Goal: Communication & Community: Answer question/provide support

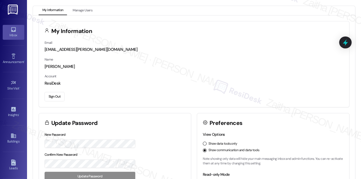
click at [12, 35] on div "Inbox" at bounding box center [13, 34] width 27 height 5
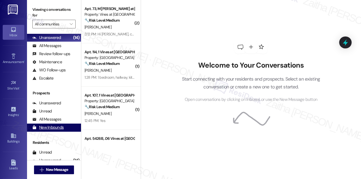
scroll to position [65, 0]
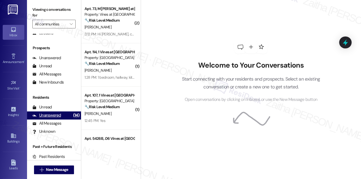
click at [55, 118] on div "Unanswered" at bounding box center [46, 115] width 29 height 6
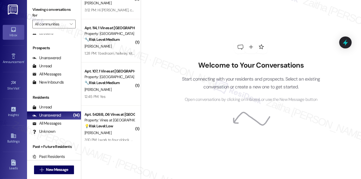
scroll to position [0, 0]
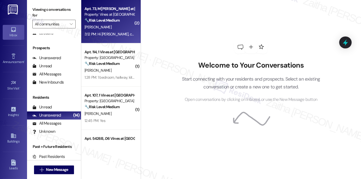
click at [119, 28] on div "[PERSON_NAME]" at bounding box center [109, 27] width 51 height 7
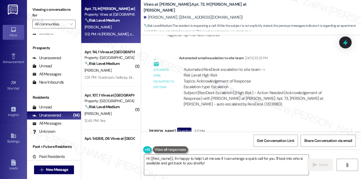
scroll to position [3926, 0]
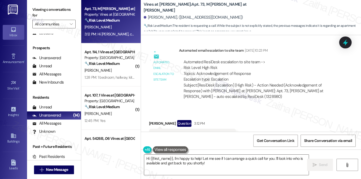
drag, startPoint x: 149, startPoint y: 111, endPoint x: 208, endPoint y: 120, distance: 59.1
click at [208, 120] on div "[PERSON_NAME] Question 3:12 PM Hi [PERSON_NAME], can I have a quick call? Tags …" at bounding box center [192, 135] width 87 height 31
copy div "Hi [PERSON_NAME], can I have a quick call? Tags and notes Tagged as: Call reque…"
click at [262, 108] on div "Received via SMS [PERSON_NAME] Question 3:12 PM Hi [PERSON_NAME], can I have a …" at bounding box center [251, 131] width 220 height 47
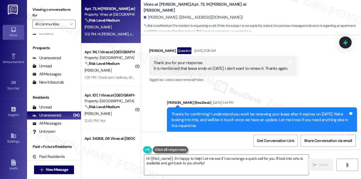
scroll to position [3410, 0]
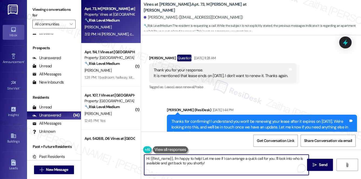
drag, startPoint x: 203, startPoint y: 157, endPoint x: 208, endPoint y: 165, distance: 9.4
click at [208, 165] on textarea "Hi {{first_name}}, I'm happy to help! Let me see if I can arrange a quick call …" at bounding box center [226, 164] width 165 height 20
paste textarea "My number isn’t set up for calls, but I’ll be glad to relay your concerns to th…"
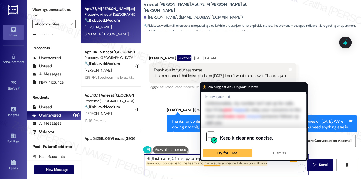
click at [212, 162] on textarea "Hi {{first_name}}, I'm happy to help! Unfortunately, my number isn’t set up for…" at bounding box center [226, 164] width 165 height 20
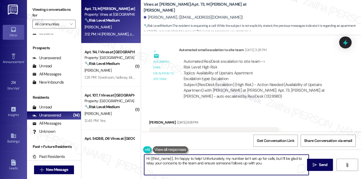
scroll to position [3607, 0]
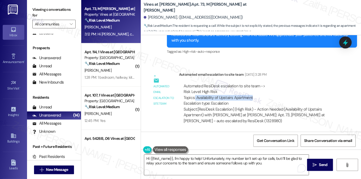
drag, startPoint x: 195, startPoint y: 80, endPoint x: 265, endPoint y: 79, distance: 70.0
click at [265, 83] on div "Automated ResiDesk escalation to site team -> Risk Level: High Risk Topics: Ava…" at bounding box center [259, 94] width 151 height 23
copy div "Availability of Upstairs Apartment"
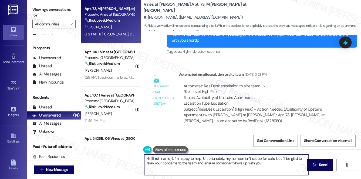
click at [269, 167] on textarea "Hi {{first_name}}, I'm happy to help! Unfortunately, my number isn’t set up for…" at bounding box center [226, 164] width 165 height 20
paste textarea "Availability of Upstairs Apartment"
click at [291, 162] on textarea "Hi {{first_name}}, I'm happy to help! Unfortunately, my number isn’t set up for…" at bounding box center [226, 164] width 165 height 20
type textarea "Hi {{first_name}}, I'm happy to help! Unfortunately, my number isn’t set up for…"
drag, startPoint x: 194, startPoint y: 167, endPoint x: 146, endPoint y: 159, distance: 48.7
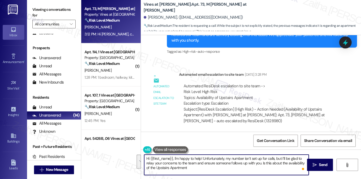
click at [146, 159] on textarea "Hi {{first_name}}, I'm happy to help! Unfortunately, my number isn’t set up for…" at bounding box center [226, 164] width 165 height 20
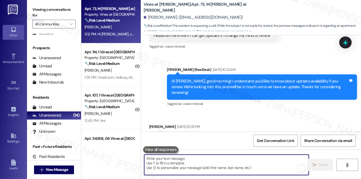
scroll to position [3852, 0]
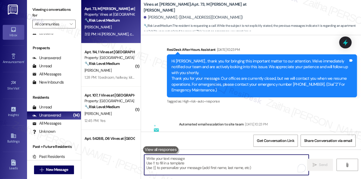
paste textarea "Hi {{first_name}}, I’m happy to help! While my number isn’t set up for calls, I…"
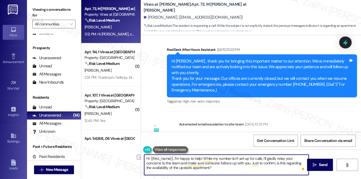
drag, startPoint x: 181, startPoint y: 162, endPoint x: 251, endPoint y: 163, distance: 69.1
click at [251, 163] on textarea "Hi {{first_name}}, I’m happy to help! While my number isn’t set up for calls, I…" at bounding box center [226, 164] width 165 height 20
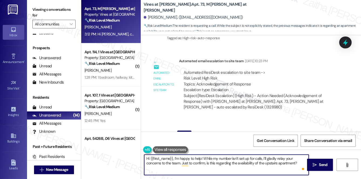
scroll to position [3926, 0]
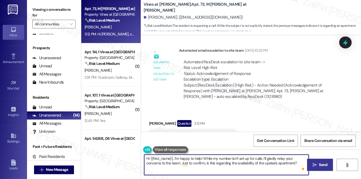
type textarea "Hi {{first_name}}, I’m happy to help! While my number isn’t set up for calls, I…"
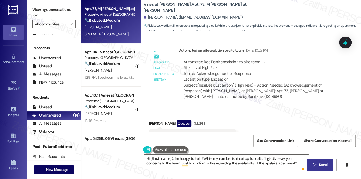
click at [322, 166] on span "Send" at bounding box center [323, 165] width 8 height 6
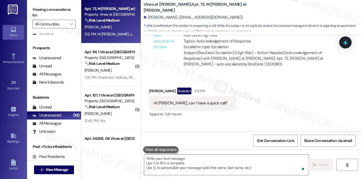
scroll to position [3970, 0]
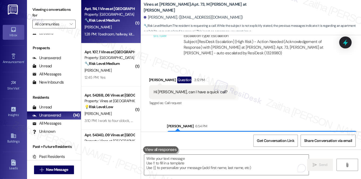
click at [119, 22] on strong "🔧 Risk Level: Medium" at bounding box center [102, 20] width 35 height 5
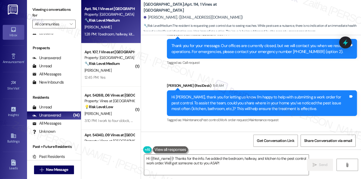
scroll to position [8199, 0]
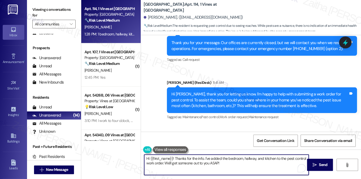
drag, startPoint x: 175, startPoint y: 159, endPoint x: 142, endPoint y: 157, distance: 32.7
click at [142, 158] on div "Hi {{first_name}}! Thanks for the info. I've added the bedroom, hallway, and ki…" at bounding box center [223, 164] width 165 height 21
click at [186, 157] on textarea "Thanks for the info. I've added the bedroom, hallway, and kitchen to the pest c…" at bounding box center [226, 164] width 165 height 20
click at [187, 158] on textarea "Thanks for the info. I've added the bedroom, hallway, and kitchen to the pest c…" at bounding box center [226, 164] width 165 height 20
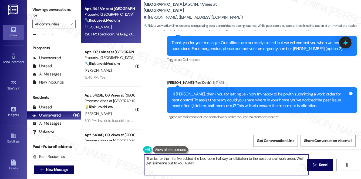
click at [187, 158] on textarea "Thanks for the info. I've added the bedroom, hallway, and kitchen to the pest c…" at bounding box center [226, 164] width 165 height 20
drag, startPoint x: 294, startPoint y: 158, endPoint x: 295, endPoint y: 166, distance: 8.1
click at [295, 166] on textarea "Thanks for the info. I will add the bedroom, hallway, and kitchen to the pest c…" at bounding box center [226, 164] width 165 height 20
paste textarea "Do we have your permission to enter during your absence? Do you have pets that …"
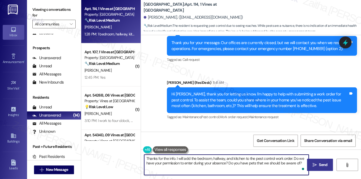
type textarea "Thanks for the info. I will add the bedroom, hallway, and kitchen to the pest c…"
click at [327, 163] on span "Send" at bounding box center [323, 165] width 11 height 6
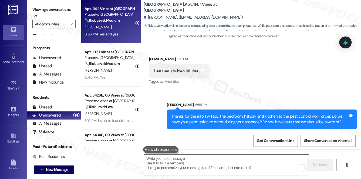
scroll to position [8279, 0]
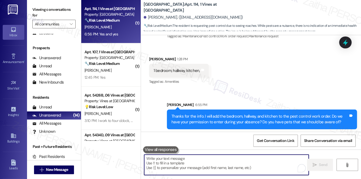
click at [167, 163] on textarea "To enrich screen reader interactions, please activate Accessibility in Grammarl…" at bounding box center [226, 164] width 165 height 20
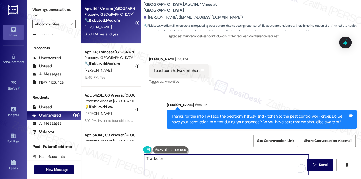
type textarea "Thanks for"
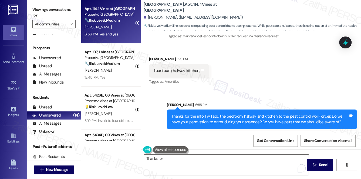
drag, startPoint x: 152, startPoint y: 119, endPoint x: 189, endPoint y: 122, distance: 37.6
click at [189, 153] on div "Yes and yes Tags and notes" at bounding box center [169, 160] width 40 height 14
copy div "Yes and yes Tags and notes"
click at [223, 45] on div "Received via SMS [PERSON_NAME] 1:28 PM 1 bedroom, hallway, kitchen, Tags and no…" at bounding box center [251, 67] width 220 height 46
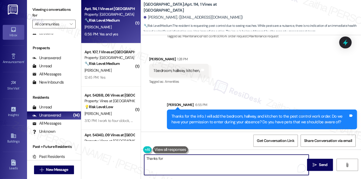
click at [177, 163] on textarea "Thanks for" at bounding box center [226, 164] width 165 height 20
drag, startPoint x: 167, startPoint y: 159, endPoint x: 139, endPoint y: 159, distance: 28.1
click at [139, 159] on div "( 1 ) Apt. 114, 1 Vines at [GEOGRAPHIC_DATA] Property: Cedar Creek Townhomes 🔧 …" at bounding box center [221, 89] width 280 height 179
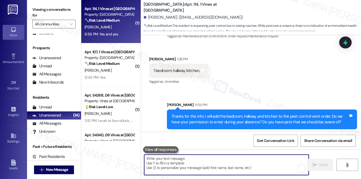
paste textarea "Thank you, {{first_name}}. I’ve noted permission to enter. Just to confirm, do …"
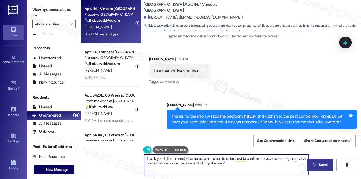
type textarea "Thank you, {{first_name}}. I’ve noted permission to enter. Just to confirm, do …"
click at [325, 164] on span "Send" at bounding box center [323, 165] width 8 height 6
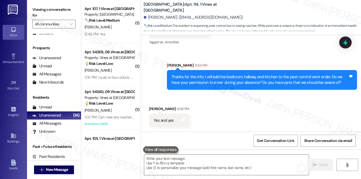
scroll to position [8323, 0]
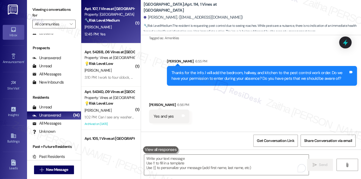
click at [120, 31] on div "12:45 PM: Yes 12:45 PM: Yes" at bounding box center [109, 34] width 51 height 7
type textarea "Fetching suggested responses. Please feel free to read through the conversation…"
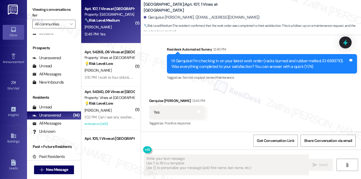
scroll to position [2430, 0]
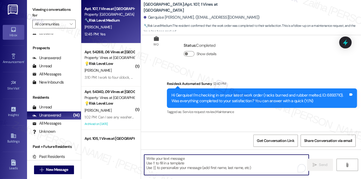
click at [157, 159] on textarea "To enrich screen reader interactions, please activate Accessibility in Grammarl…" at bounding box center [226, 164] width 165 height 20
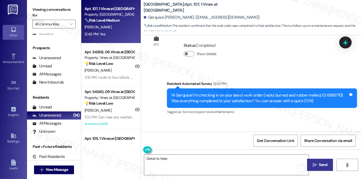
click at [149, 132] on div "Gerquise [PERSON_NAME] 12:45 PM" at bounding box center [177, 136] width 56 height 8
copy div "Gerquise"
click at [183, 156] on textarea "Great to hear," at bounding box center [226, 164] width 165 height 20
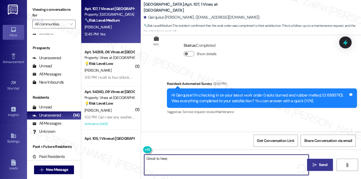
paste textarea "Gerquise"
paste textarea "I'm happy the work order was completed to your satisfaction! We'd also love to …"
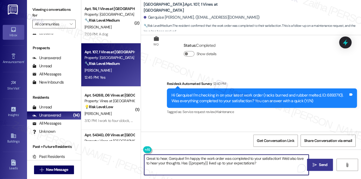
type textarea "Great to hear, Gerquise! I'm happy the work order was completed to your satisfa…"
click at [319, 162] on span "Send" at bounding box center [323, 165] width 8 height 6
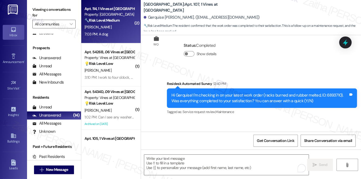
click at [120, 32] on div "7:03 PM: A dog 7:03 PM: A dog" at bounding box center [109, 34] width 51 height 7
type textarea "Fetching suggested responses. Please feel free to read through the conversation…"
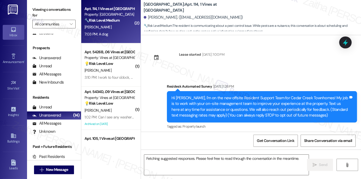
scroll to position [8392, 0]
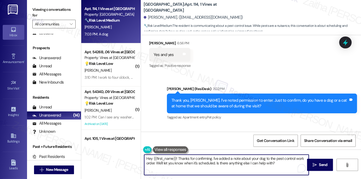
drag, startPoint x: 179, startPoint y: 159, endPoint x: 142, endPoint y: 159, distance: 37.5
click at [142, 159] on div "Hey {{first_name}}! Thanks for confirming. I've added a note about your dog to …" at bounding box center [223, 164] width 165 height 21
drag, startPoint x: 279, startPoint y: 158, endPoint x: 186, endPoint y: 164, distance: 93.1
click at [186, 164] on textarea "[PERSON_NAME] for confirming. I've added a note about your dog to the pest cont…" at bounding box center [226, 164] width 165 height 20
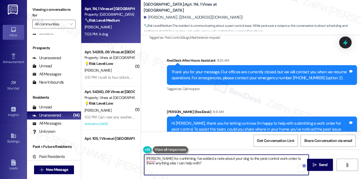
scroll to position [8196, 0]
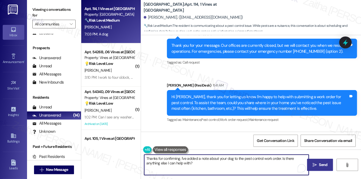
type textarea "Thanks for confirming. I've added a note about your dog to the pest control wor…"
click at [318, 162] on span "Send" at bounding box center [323, 165] width 11 height 6
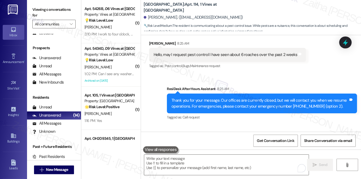
scroll to position [8092, 0]
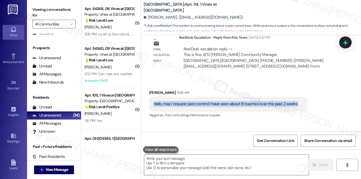
drag, startPoint x: 148, startPoint y: 62, endPoint x: 300, endPoint y: 79, distance: 153.3
click at [300, 86] on div "Received via SMS [PERSON_NAME] 8:25 AM Hello, may I request pest control I have…" at bounding box center [227, 105] width 165 height 38
copy div "Hello, may I request pest control I have seen about 6 roaches over the past 2 w…"
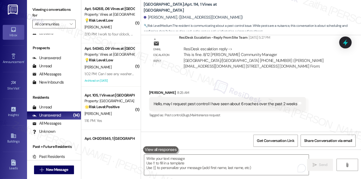
click at [277, 123] on div "Sent via SMS ResiDesk After Hours Assistant 8:25 AM Thank you for your message.…" at bounding box center [251, 177] width 220 height 109
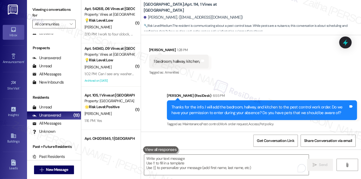
scroll to position [8312, 0]
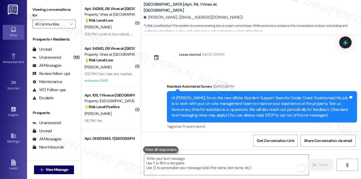
scroll to position [8436, 0]
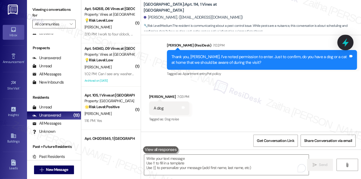
click at [341, 47] on div at bounding box center [345, 42] width 16 height 15
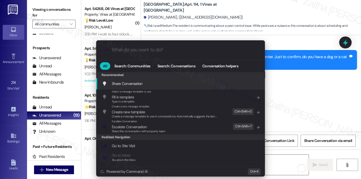
click at [304, 63] on div ".cls-1{fill:#0a055f;}.cls-2{fill:#0cc4c4;} resideskLogoBlueOrange All Search: C…" at bounding box center [180, 89] width 361 height 179
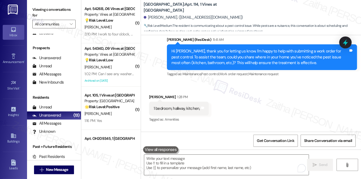
scroll to position [8215, 0]
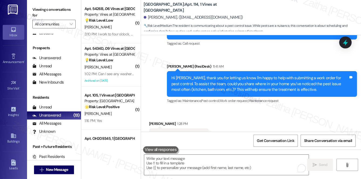
drag, startPoint x: 150, startPoint y: 96, endPoint x: 210, endPoint y: 96, distance: 59.7
click at [210, 117] on div "Received via SMS [PERSON_NAME] 1:28 PM 1 bedroom, hallway, kitchen, Tags and no…" at bounding box center [179, 136] width 68 height 38
copy div "1 bedroom, hallway, kitchen, Tags and notes"
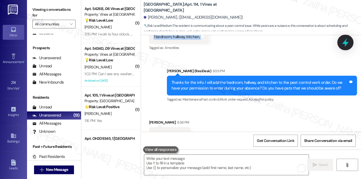
click at [348, 43] on icon at bounding box center [345, 42] width 9 height 9
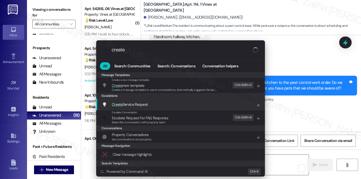
type input "create"
click at [143, 105] on span "Create Service Request" at bounding box center [130, 104] width 36 height 5
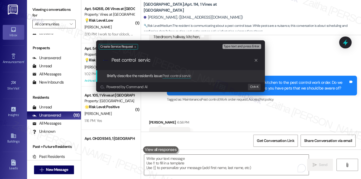
type input "Pest control service"
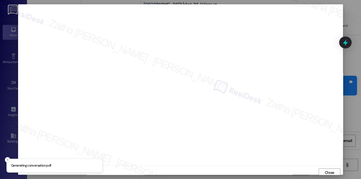
scroll to position [2, 0]
click at [326, 173] on span "Close" at bounding box center [330, 170] width 12 height 8
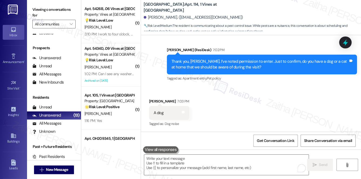
scroll to position [8436, 0]
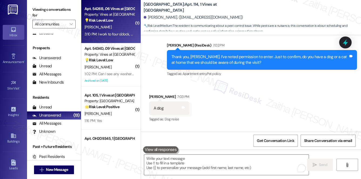
click at [129, 26] on div "[PERSON_NAME]" at bounding box center [109, 27] width 51 height 7
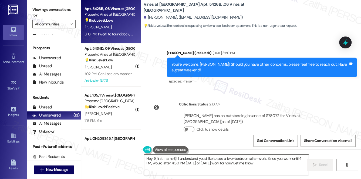
scroll to position [4664, 0]
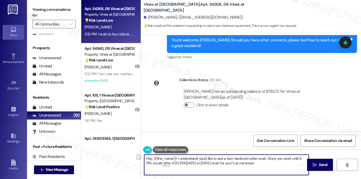
drag, startPoint x: 153, startPoint y: 162, endPoint x: 268, endPoint y: 167, distance: 115.7
click at [268, 167] on textarea "Hey {{first_name}}! I understand you'd like to see a two-bedroom after work. Si…" at bounding box center [226, 164] width 165 height 20
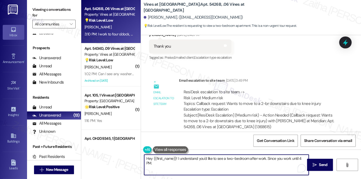
scroll to position [4565, 0]
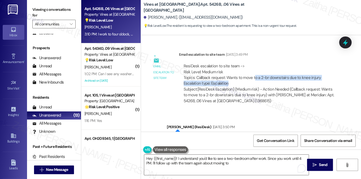
drag, startPoint x: 254, startPoint y: 43, endPoint x: 321, endPoint y: 47, distance: 67.4
click at [321, 63] on div "ResiDesk escalation to site team -> Risk Level: Medium risk Topics: Callback re…" at bounding box center [259, 74] width 151 height 23
copy div "o a 2-br downstairs due to knee injury Escalation type: Escalation"
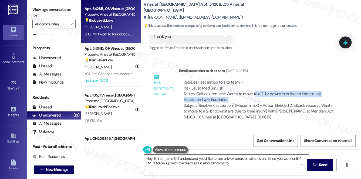
scroll to position [4541, 0]
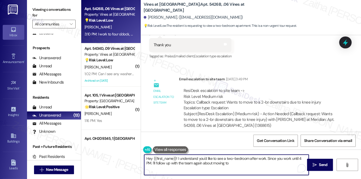
click at [238, 165] on textarea "Hey {{first_name}}! I understand you'd like to see a two-bedroom after work. Si…" at bounding box center [226, 164] width 165 height 20
paste textarea "o a 2-br downstairs due to knee injury Escalation type: Escalation"
drag, startPoint x: 191, startPoint y: 169, endPoint x: 146, endPoint y: 169, distance: 45.6
click at [146, 169] on textarea "Hey {{first_name}}! I understand you'd like to see a two-bedroom after work. Si…" at bounding box center [226, 164] width 165 height 20
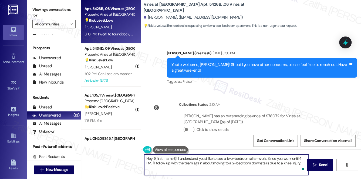
scroll to position [4664, 0]
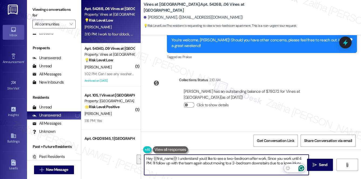
drag, startPoint x: 146, startPoint y: 159, endPoint x: 276, endPoint y: 165, distance: 130.6
click at [301, 168] on html "Inbox Go to Inbox Announcement • Send A Text Announcement Site Visit • Go to Si…" at bounding box center [180, 89] width 361 height 179
type textarea "Hey {{first_name}}! I understand you'd like to see a two-bedroom after work. Si…"
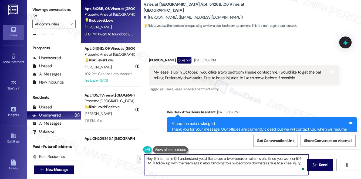
scroll to position [3755, 0]
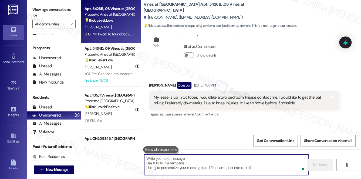
paste textarea "Hey {{first_name}}! I understand you’d like to see a two-bedroom after work sin…"
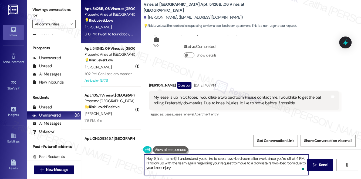
click at [152, 157] on textarea "Hey {{first_name}}! I understand you’d like to see a two-bedroom after work sin…" at bounding box center [226, 164] width 165 height 20
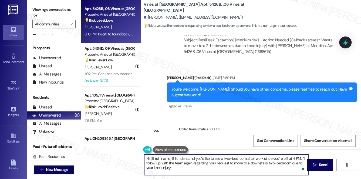
scroll to position [4664, 0]
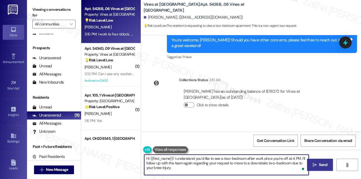
type textarea "Hi {{first_name}}! I understand you’d like to see a two-bedroom after work sinc…"
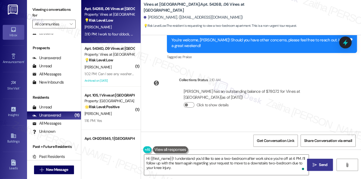
click at [322, 162] on span "Send" at bounding box center [323, 165] width 8 height 6
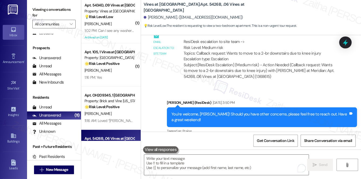
scroll to position [4541, 0]
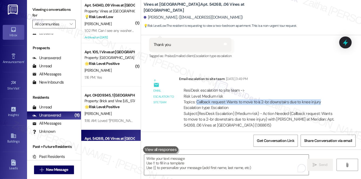
drag, startPoint x: 196, startPoint y: 66, endPoint x: 320, endPoint y: 66, distance: 124.0
click at [320, 88] on div "ResiDesk escalation to site team -> Risk Level: Medium risk Topics: Callback re…" at bounding box center [259, 99] width 151 height 23
copy div "Callback request: Wants to move to a 2-br downstairs due to knee injury"
click at [344, 46] on icon at bounding box center [345, 42] width 9 height 9
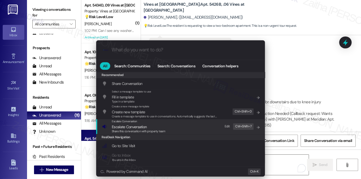
click at [138, 126] on span "Escalate Conversation" at bounding box center [129, 126] width 35 height 5
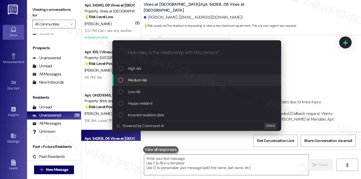
click at [136, 82] on span "Medium risk" at bounding box center [137, 80] width 19 height 6
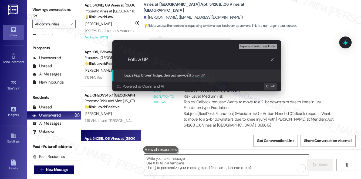
paste input "Callback request: Wants to move to a 2-br downstairs due to knee injury"
type input "Follow UP: Callback request: Wants to move to a 2-br downstairs due to knee inj…"
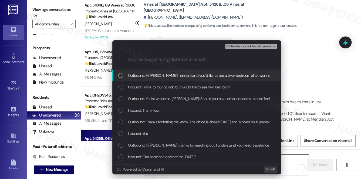
scroll to position [0, 0]
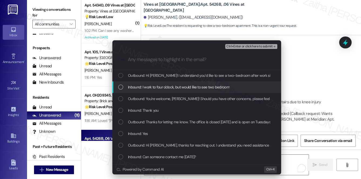
click at [145, 87] on span "Inbound: I work to four o'clock, but would like to see two bedroom" at bounding box center [179, 87] width 102 height 6
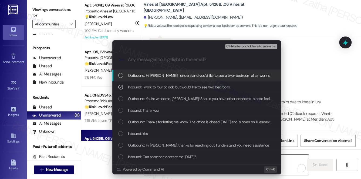
click at [248, 44] on button "Ctrl+Enter or click here to submit" at bounding box center [251, 46] width 52 height 5
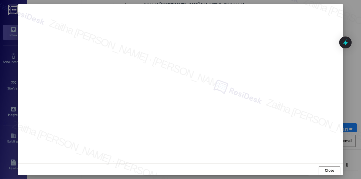
scroll to position [4750, 0]
click at [330, 169] on span "Close" at bounding box center [329, 170] width 9 height 6
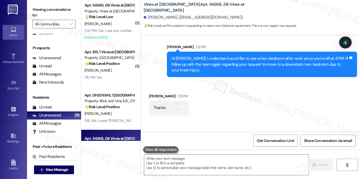
scroll to position [4800, 0]
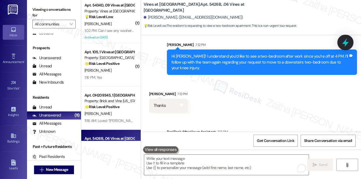
click at [345, 44] on icon at bounding box center [345, 42] width 6 height 8
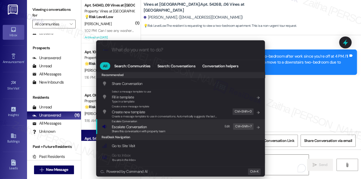
click at [139, 125] on span "Escalate Conversation" at bounding box center [129, 126] width 35 height 5
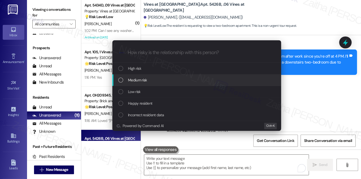
click at [150, 80] on div "Medium risk" at bounding box center [197, 80] width 158 height 6
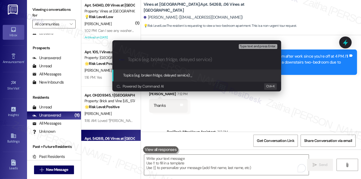
paste input "Follow UP: Callback request: Wants to move to a 2-br downstairs due to knee inj…"
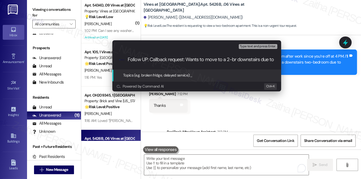
scroll to position [0, 28]
type input "Follow UP: Callback request: Wants to move to a 2-br downstairs due to knee inj…"
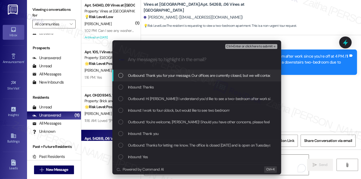
scroll to position [0, 0]
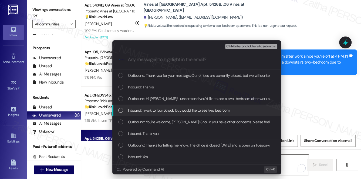
click at [170, 110] on span "Inbound: I work to four o'clock, but would like to see two bedroom" at bounding box center [179, 110] width 102 height 6
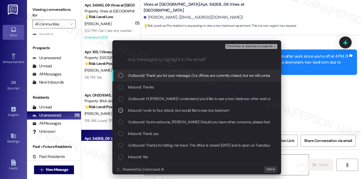
click at [246, 48] on span "Ctrl+Enter or click here to submit" at bounding box center [249, 47] width 46 height 4
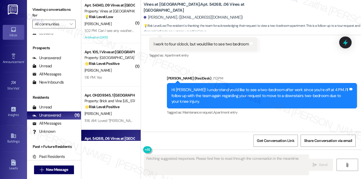
scroll to position [4824, 0]
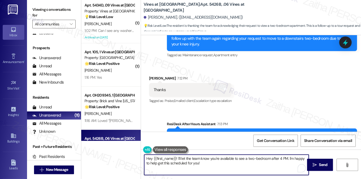
click at [150, 159] on textarea "Hey {{first_name}}! I'll let the team know you're available to see a two-bedroo…" at bounding box center [226, 164] width 165 height 20
drag, startPoint x: 169, startPoint y: 155, endPoint x: 223, endPoint y: 167, distance: 54.8
click at [223, 167] on textarea "You're welcome, {{first_name}}! I'll let the team know you're available to see …" at bounding box center [226, 164] width 165 height 20
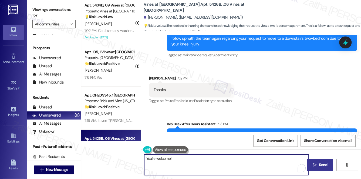
type textarea "You're welcome!"
click at [318, 162] on span "Send" at bounding box center [323, 165] width 11 height 6
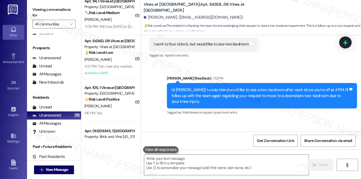
scroll to position [0, 0]
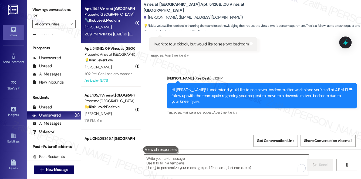
click at [123, 25] on div "[PERSON_NAME]" at bounding box center [109, 27] width 51 height 7
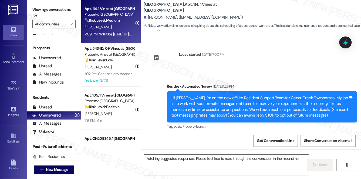
scroll to position [8490, 0]
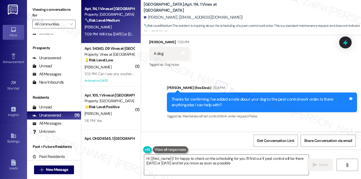
type textarea "Hi {{first_name}}! I'm happy to check on the scheduling for you. I'll find out …"
drag, startPoint x: 162, startPoint y: 113, endPoint x: 207, endPoint y: 114, distance: 44.3
click at [206, 145] on div "Will it be today or tomorrow Tags and notes" at bounding box center [177, 152] width 57 height 14
copy div "Will it be today or tomorrow Tags and notes"
click at [236, 124] on div "Received via SMS Shauntese Campbell Question 7:09 PM Will it be today or tomorr…" at bounding box center [251, 147] width 220 height 47
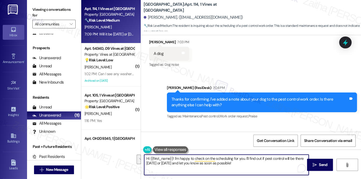
drag, startPoint x: 145, startPoint y: 157, endPoint x: 242, endPoint y: 164, distance: 97.2
click at [242, 164] on textarea "Hi {{first_name}}! I'm happy to check on the scheduling for you. I'll find out …" at bounding box center [226, 164] width 165 height 20
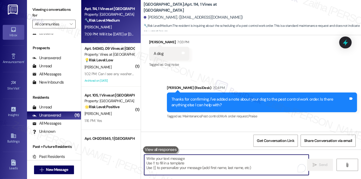
paste textarea "the pest control team manages their own schedule, so I don’t have the exact tim…"
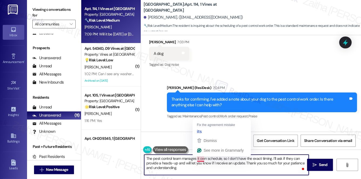
type textarea "The pest control team manages its own schedule, so I don’t have the exact timin…"
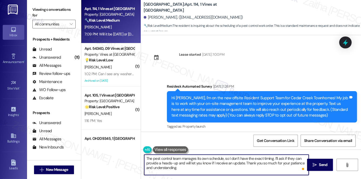
scroll to position [8490, 0]
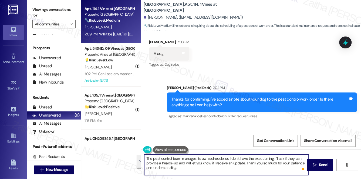
drag, startPoint x: 146, startPoint y: 158, endPoint x: 185, endPoint y: 168, distance: 40.6
click at [185, 168] on textarea "The pest control team manages its own schedule, so I don’t have the exact timin…" at bounding box center [226, 164] width 165 height 20
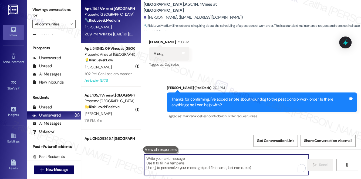
click at [203, 159] on textarea "To enrich screen reader interactions, please activate Accessibility in Grammarl…" at bounding box center [226, 164] width 165 height 20
paste textarea "while I don’t have the exact timing since the pest control team manages their o…"
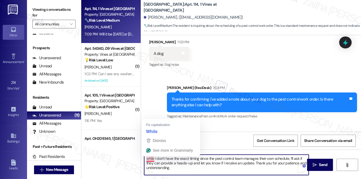
click at [149, 158] on textarea "while I don’t have the exact timing since the pest control team manages their o…" at bounding box center [226, 164] width 165 height 20
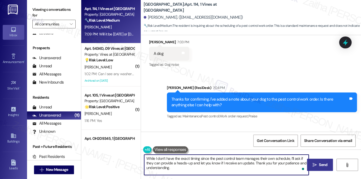
type textarea "While I don’t have the exact timing since the pest control team manages their o…"
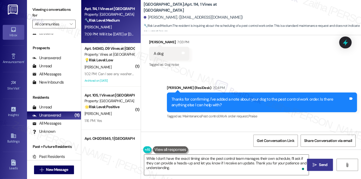
click at [324, 164] on span "Send" at bounding box center [323, 165] width 8 height 6
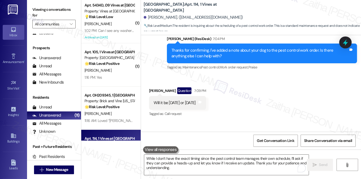
scroll to position [8540, 0]
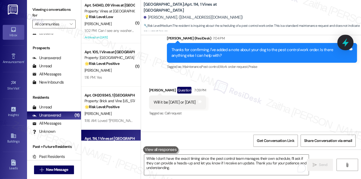
click at [344, 44] on icon at bounding box center [345, 42] width 9 height 9
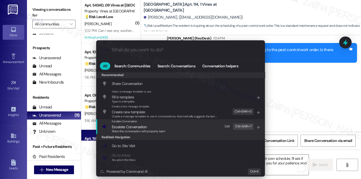
click at [123, 127] on span "Escalate Conversation" at bounding box center [129, 126] width 35 height 5
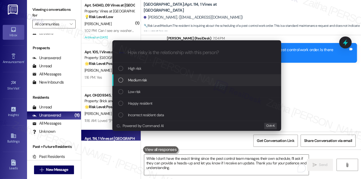
click at [145, 81] on span "Medium risk" at bounding box center [137, 80] width 19 height 6
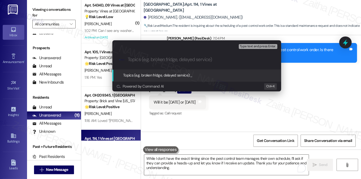
click at [302, 62] on div "Escalate Conversation Medium risk Topics (e.g. broken fridge, delayed service) …" at bounding box center [180, 89] width 361 height 179
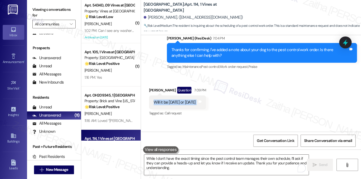
drag, startPoint x: 152, startPoint y: 64, endPoint x: 211, endPoint y: 64, distance: 59.7
click at [206, 95] on div "Will it be today or tomorrow Tags and notes" at bounding box center [177, 102] width 57 height 14
copy div "Will it be today or tomorrow Tags and notes"
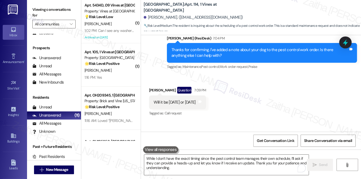
click at [265, 78] on div "Received via SMS Shauntese Campbell Question 7:09 PM Will it be today or tomorr…" at bounding box center [251, 98] width 220 height 47
click at [343, 42] on icon at bounding box center [345, 42] width 9 height 9
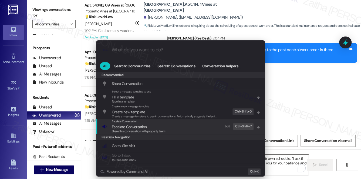
click at [134, 127] on span "Escalate Conversation" at bounding box center [129, 126] width 35 height 5
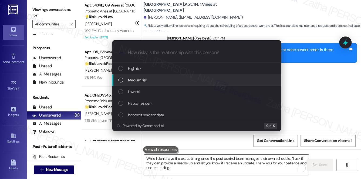
click at [148, 82] on div "Medium risk" at bounding box center [197, 80] width 158 height 6
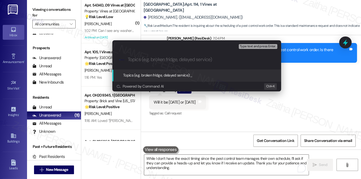
paste input "Resident Inquiry: Pest Control Timing ("
drag, startPoint x: 162, startPoint y: 59, endPoint x: 74, endPoint y: 54, distance: 87.9
click at [74, 54] on div "Escalate Conversation Medium risk Topics (e.g. broken fridge, delayed service) …" at bounding box center [180, 89] width 361 height 179
click at [162, 60] on input "Pest Control Timing" at bounding box center [199, 60] width 142 height 6
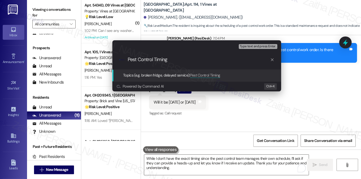
scroll to position [0, 0]
type input "Pest Control Schedule Inquiry"
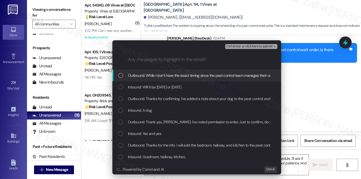
scroll to position [0, 0]
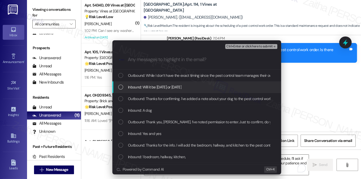
click at [159, 86] on span "Inbound: Will it be today or tomorrow" at bounding box center [154, 87] width 53 height 6
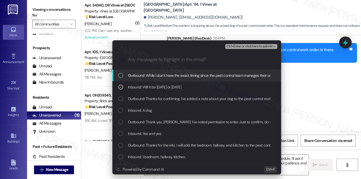
click at [250, 45] on span "Ctrl+Enter or click here to submit" at bounding box center [249, 47] width 46 height 4
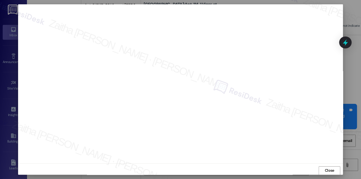
scroll to position [5, 0]
click at [322, 168] on button "Close" at bounding box center [330, 167] width 22 height 9
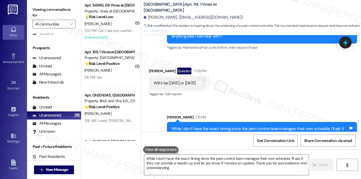
scroll to position [8577, 0]
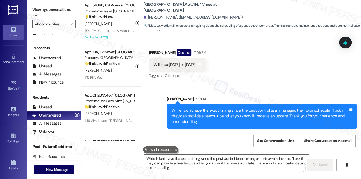
drag, startPoint x: 151, startPoint y: 118, endPoint x: 242, endPoint y: 122, distance: 91.4
click at [242, 141] on div "Received via SMS Shauntese Campbell 7:22 PM Thanks I was wanting to make sure i…" at bounding box center [197, 155] width 104 height 29
copy div "Thanks I was wanting to make sure it's not today Tags and notes"
drag, startPoint x: 254, startPoint y: 55, endPoint x: 243, endPoint y: 41, distance: 17.7
click at [252, 92] on div "Sent via SMS Sarah 7:19 PM While I don’t have the exact timing since the pest c…" at bounding box center [262, 112] width 198 height 41
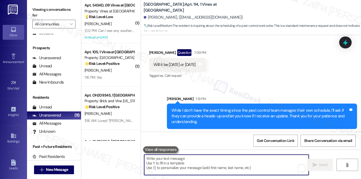
click at [180, 163] on textarea "To enrich screen reader interactions, please activate Accessibility in Grammarl…" at bounding box center [226, 164] width 165 height 20
paste textarea "you’re welcome. There’s a good chance it won’t be today, but I’ll let you know …"
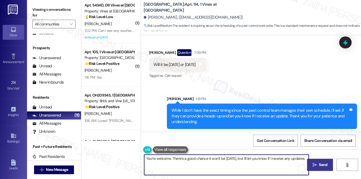
type textarea "You’re welcome. There’s a good chance it won’t be today, but I’ll let you know …"
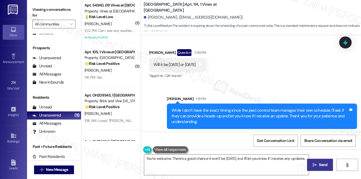
click at [324, 162] on span "Send" at bounding box center [323, 165] width 8 height 6
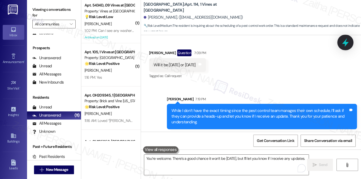
click at [345, 45] on icon at bounding box center [345, 42] width 6 height 8
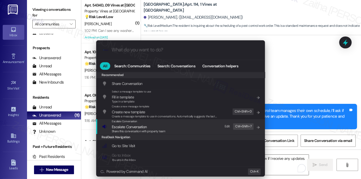
click at [146, 126] on span "Escalate Conversation" at bounding box center [138, 127] width 53 height 6
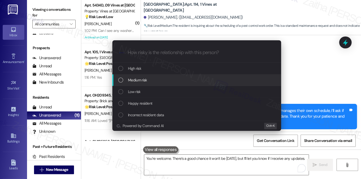
click at [153, 78] on div "Medium risk" at bounding box center [197, 80] width 158 height 6
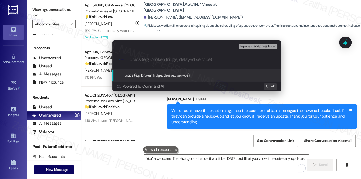
paste input "Pest Control"
type input "Pest Control Service Schedule Inquiry"
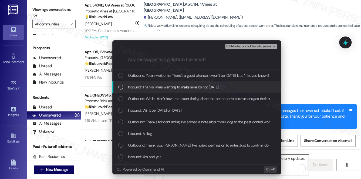
click at [178, 83] on div "Inbound: Thanks I was wanting to make sure it's not today" at bounding box center [196, 87] width 169 height 12
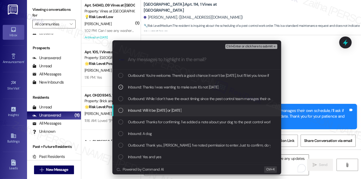
click at [209, 112] on div "Inbound: Will it be today or tomorrow" at bounding box center [197, 110] width 158 height 6
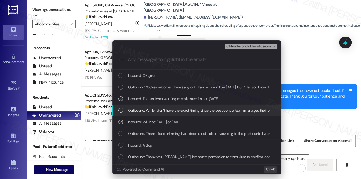
scroll to position [8652, 0]
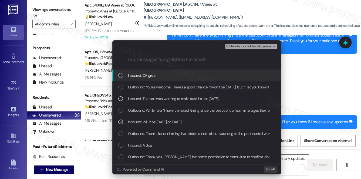
click at [238, 46] on span "Ctrl+Enter or click here to submit" at bounding box center [249, 47] width 46 height 4
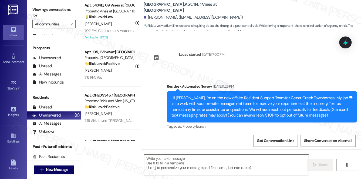
scroll to position [8684, 0]
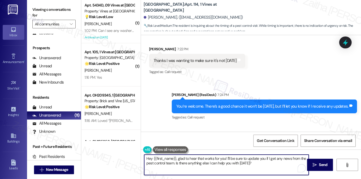
drag, startPoint x: 225, startPoint y: 158, endPoint x: 145, endPoint y: 159, distance: 80.2
click at [145, 159] on textarea "Hey {{first_name}}, glad to hear that works for you! I'll be sure to update you…" at bounding box center [226, 164] width 165 height 20
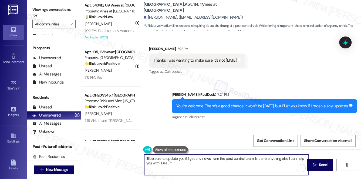
click at [238, 158] on textarea "I'll be sure to update you if I get any news from the pest control team. Is the…" at bounding box center [226, 164] width 165 height 20
type textarea "I'll be sure to update you if I get any news from the team. Is there anything e…"
click at [318, 165] on span "Send" at bounding box center [323, 165] width 11 height 6
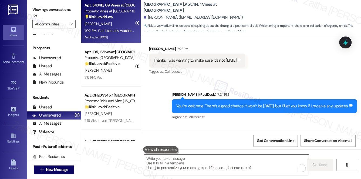
scroll to position [8684, 0]
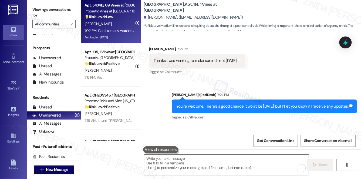
click at [116, 24] on div "[PERSON_NAME]" at bounding box center [109, 24] width 51 height 7
type textarea "Fetching suggested responses. Please feel free to read through the conversation…"
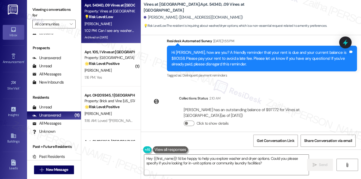
scroll to position [10606, 0]
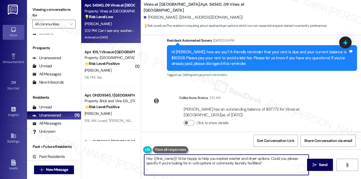
click at [152, 157] on textarea "Hey {{first_name}}! I'd be happy to help you explore washer and dryer options. …" at bounding box center [226, 164] width 165 height 20
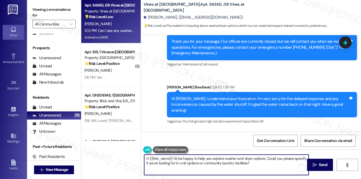
scroll to position [10434, 0]
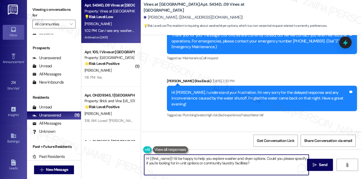
click at [172, 158] on textarea "H {{first_name}}! I'd be happy to help you explore washer and dryer options. Co…" at bounding box center [226, 164] width 165 height 20
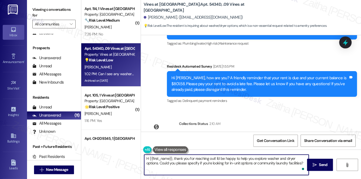
scroll to position [10606, 0]
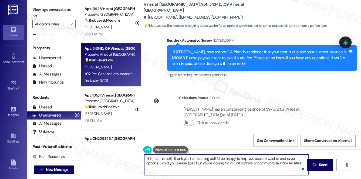
type textarea "H {{first_name}}, thank you for reaching out! I'd be happy to help you explore …"
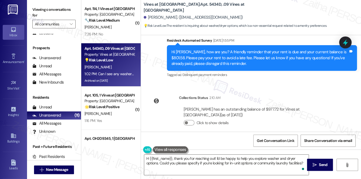
drag, startPoint x: 150, startPoint y: 112, endPoint x: 220, endPoint y: 112, distance: 70.0
click at [220, 159] on div "Can I see any washer dryer options Tags and notes" at bounding box center [186, 166] width 74 height 14
copy div "Can I see any washer dryer options Tags and notes"
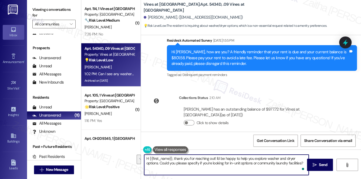
drag, startPoint x: 147, startPoint y: 157, endPoint x: 304, endPoint y: 163, distance: 157.0
click at [304, 163] on textarea "H {{first_name}}, thank you for reaching out! I'd be happy to help you explore …" at bounding box center [226, 164] width 165 height 20
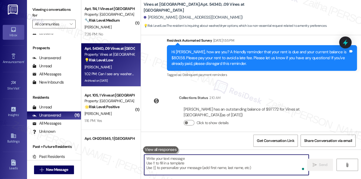
paste textarea "Hi {{first_name}}, the property is equipped with fully functional washers and d…"
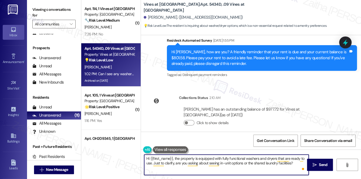
click at [173, 158] on textarea "Hi {{first_name}}, the property is equipped with fully functional washers and d…" at bounding box center [226, 164] width 165 height 20
drag, startPoint x: 217, startPoint y: 157, endPoint x: 236, endPoint y: 159, distance: 19.5
click at [236, 159] on textarea "Hi {{first_name}}, thank you for reaching out! The property is equipped with fu…" at bounding box center [226, 164] width 165 height 20
paste textarea "Vines at Meridian"
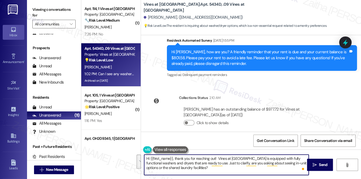
drag, startPoint x: 146, startPoint y: 158, endPoint x: 209, endPoint y: 169, distance: 64.5
click at [209, 169] on textarea "Hi {{first_name}}, thank you for reaching out! Vines at Meridian is equipped wi…" at bounding box center [226, 164] width 165 height 20
type textarea "Hi {{first_name}}, thank you for reaching out! Vines at Meridian is equipped wi…"
click at [195, 169] on textarea "Hi {{first_name}}, thank you for reaching out! Vines at Meridian is equipped wi…" at bounding box center [226, 164] width 165 height 20
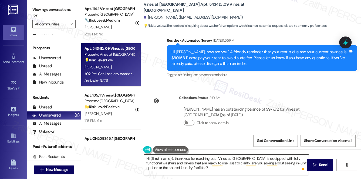
drag, startPoint x: 314, startPoint y: 164, endPoint x: 303, endPoint y: 156, distance: 14.3
click at [314, 164] on icon "" at bounding box center [315, 165] width 4 height 4
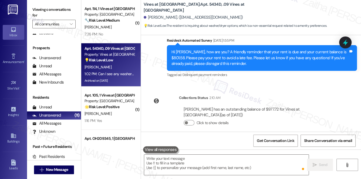
scroll to position [10606, 0]
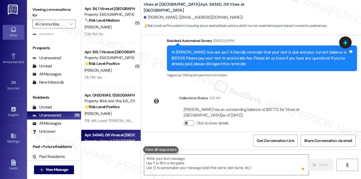
drag, startPoint x: 115, startPoint y: 31, endPoint x: 223, endPoint y: 62, distance: 112.7
click at [115, 31] on div "7:26 PM: No 7:26 PM: No" at bounding box center [109, 34] width 51 height 7
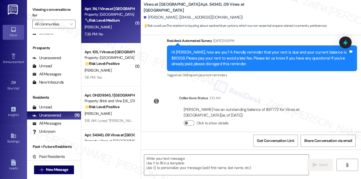
type textarea "Fetching suggested responses. Please feel free to read through the conversation…"
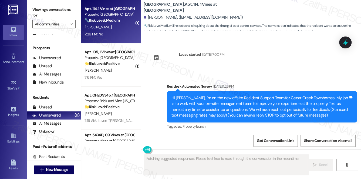
scroll to position [8848, 0]
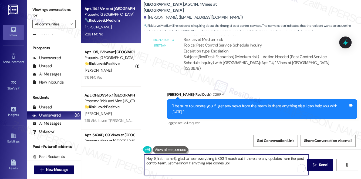
drag, startPoint x: 151, startPoint y: 158, endPoint x: 248, endPoint y: 164, distance: 96.6
click at [248, 164] on textarea "Hey {{first_name}}, glad to hear everything is OK! I'll reach out if there are …" at bounding box center [226, 164] width 165 height 20
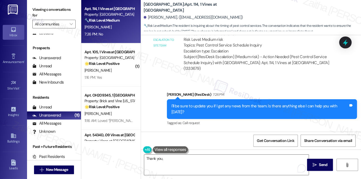
click at [155, 143] on div "Shauntese Campbell 7:26 PM" at bounding box center [170, 147] width 43 height 8
copy div "Shauntese"
click at [175, 161] on textarea "Thank you," at bounding box center [226, 164] width 165 height 20
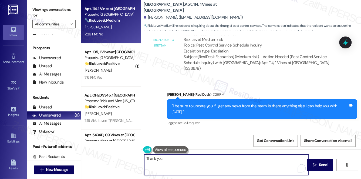
paste textarea "Shauntese"
type textarea "Thank you, Shauntese! Have a wonderful"
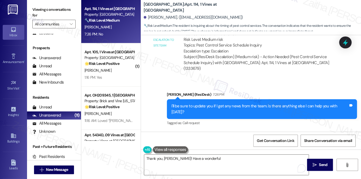
drag, startPoint x: 143, startPoint y: 3, endPoint x: 172, endPoint y: 8, distance: 29.0
click at [172, 8] on b "Cedar Creek Townhomes: Apt. 114, 1 Vines at Cedar Creek Townhomes" at bounding box center [198, 8] width 108 height 12
copy b "Cedar Creek Townhomes: Apt. 114, 1 Vines at Cedar Creek Townhomes"
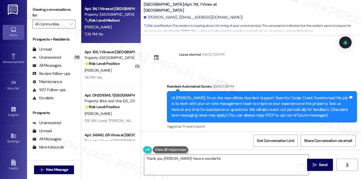
scroll to position [8848, 0]
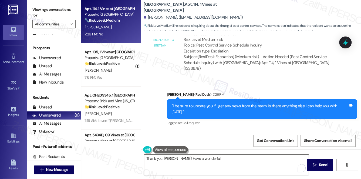
click at [242, 131] on div "Received via SMS Shauntese Campbell 7:26 PM No Tags and notes Tagged as: Negati…" at bounding box center [251, 154] width 220 height 46
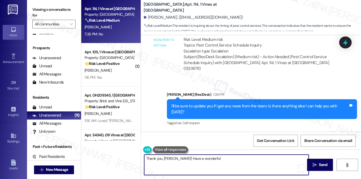
click at [221, 157] on textarea "Thank you, Shauntese! Have a wonderful" at bounding box center [226, 164] width 165 height 20
type textarea "Thank you, Shauntese! Have a wonderful evening!"
click at [314, 163] on icon "" at bounding box center [315, 165] width 4 height 4
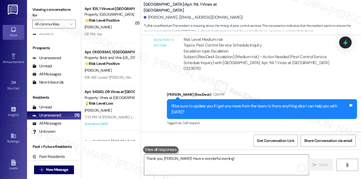
click at [127, 72] on div "[PERSON_NAME]" at bounding box center [109, 70] width 51 height 7
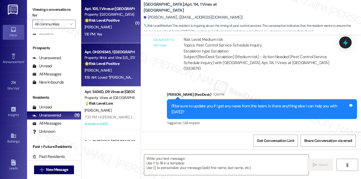
type textarea "Fetching suggested responses. Please feel free to read through the conversation…"
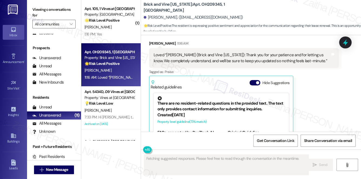
scroll to position [73, 0]
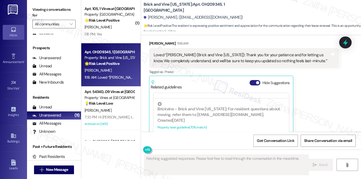
click at [253, 80] on button "Hide Suggestions" at bounding box center [255, 82] width 11 height 5
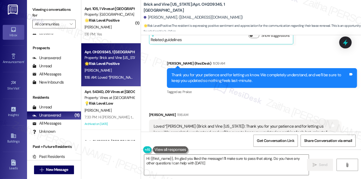
type textarea "Hi {{first_name}}, I'm glad you liked the message! I'll make sure to pass that …"
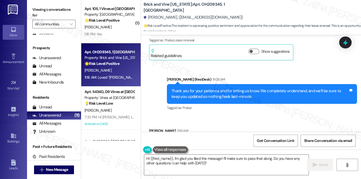
scroll to position [3709, 0]
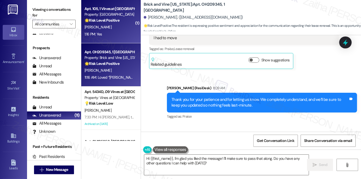
click at [123, 29] on div "[PERSON_NAME]" at bounding box center [109, 27] width 51 height 7
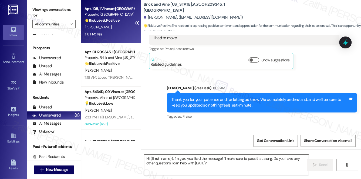
type textarea "Fetching suggested responses. Please feel free to read through the conversation…"
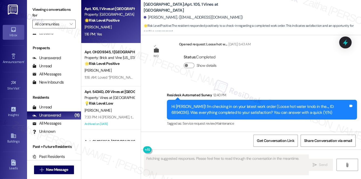
scroll to position [4005, 0]
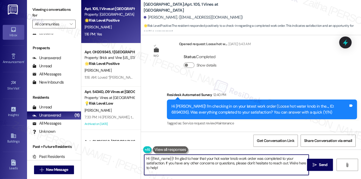
click at [147, 157] on textarea "Hi {{first_name}}! I'm glad to hear that your hot water knob work order was com…" at bounding box center [226, 164] width 165 height 20
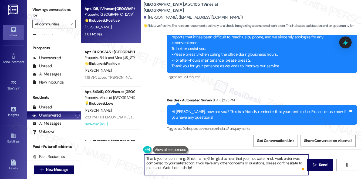
scroll to position [2876, 0]
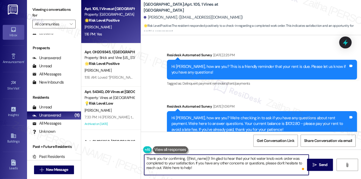
click at [197, 169] on textarea "Thank you for confirming, {{first_name}}! I'm glad to hear that your hot water …" at bounding box center [226, 164] width 165 height 20
paste textarea "We truly value your opinion and would appreciate your honest feedback. Has {{pr…"
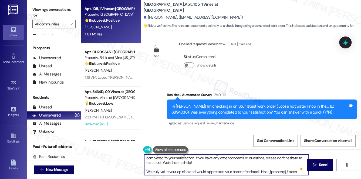
scroll to position [0, 0]
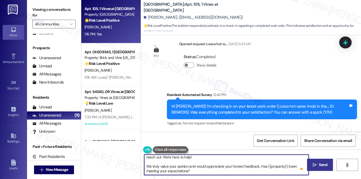
type textarea "Thank you for confirming, {{first_name}}! I'm glad to hear that your hot water …"
click at [320, 163] on span "Send" at bounding box center [323, 165] width 8 height 6
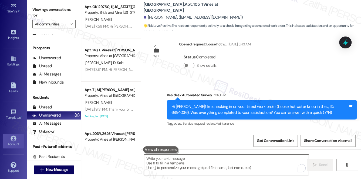
click at [8, 139] on link "Account" at bounding box center [14, 141] width 22 height 15
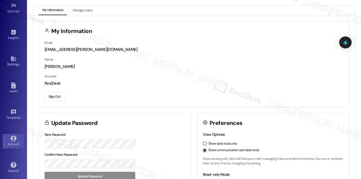
click at [52, 97] on button "Sign Out" at bounding box center [55, 96] width 20 height 9
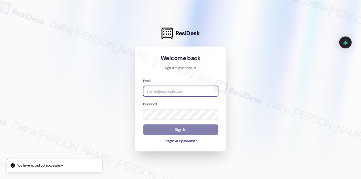
click at [180, 96] on input "email" at bounding box center [180, 91] width 75 height 11
type input "automated-surveys-icarus-zaitha.mae.garcia@icarus.com"
